Goal: Entertainment & Leisure: Consume media (video, audio)

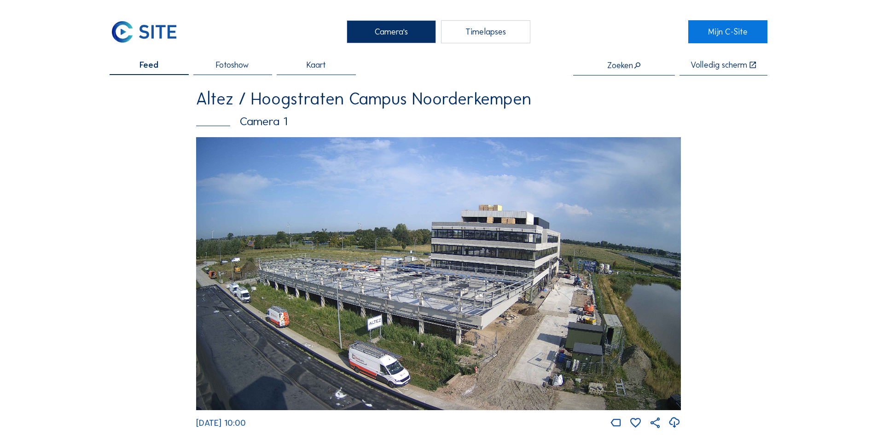
click at [486, 33] on div "Timelapses" at bounding box center [485, 31] width 89 height 23
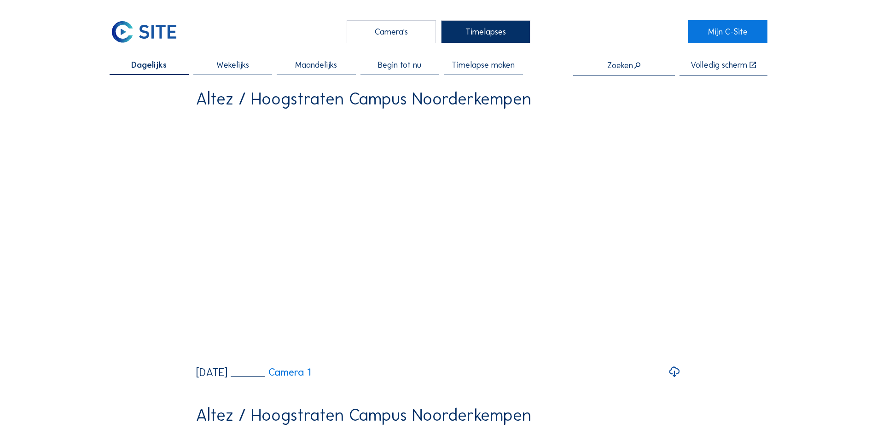
click at [400, 62] on span "Begin tot nu" at bounding box center [399, 65] width 43 height 8
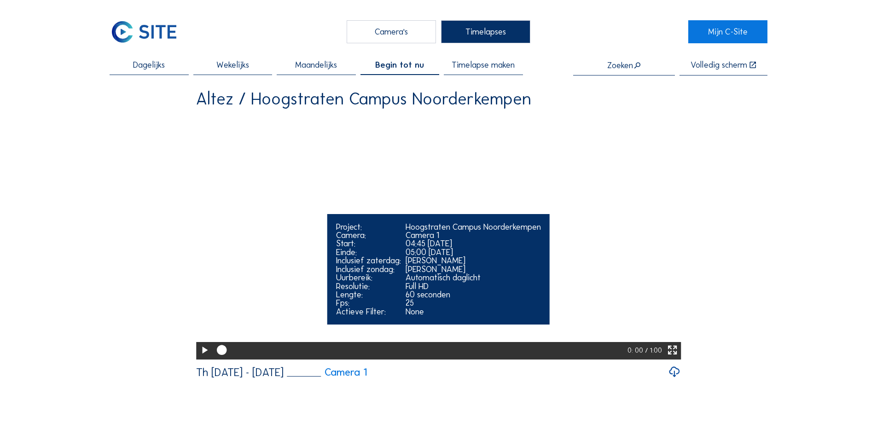
click at [204, 358] on icon at bounding box center [204, 350] width 12 height 15
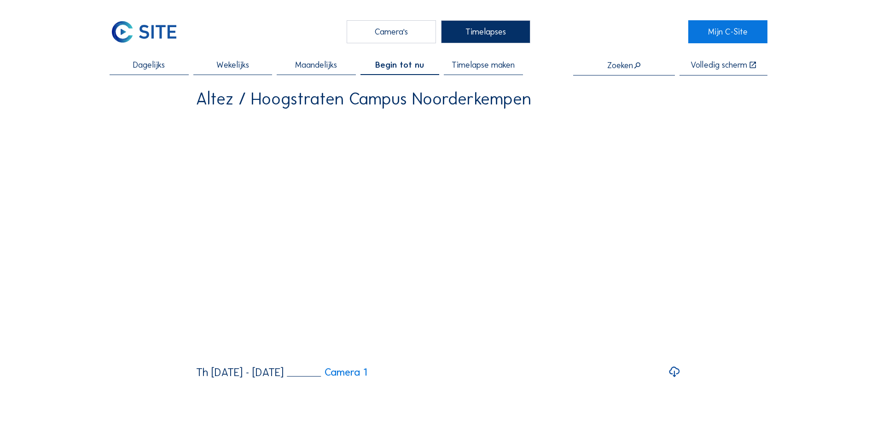
click at [386, 31] on div "Camera's" at bounding box center [391, 31] width 89 height 23
